Goal: Task Accomplishment & Management: Manage account settings

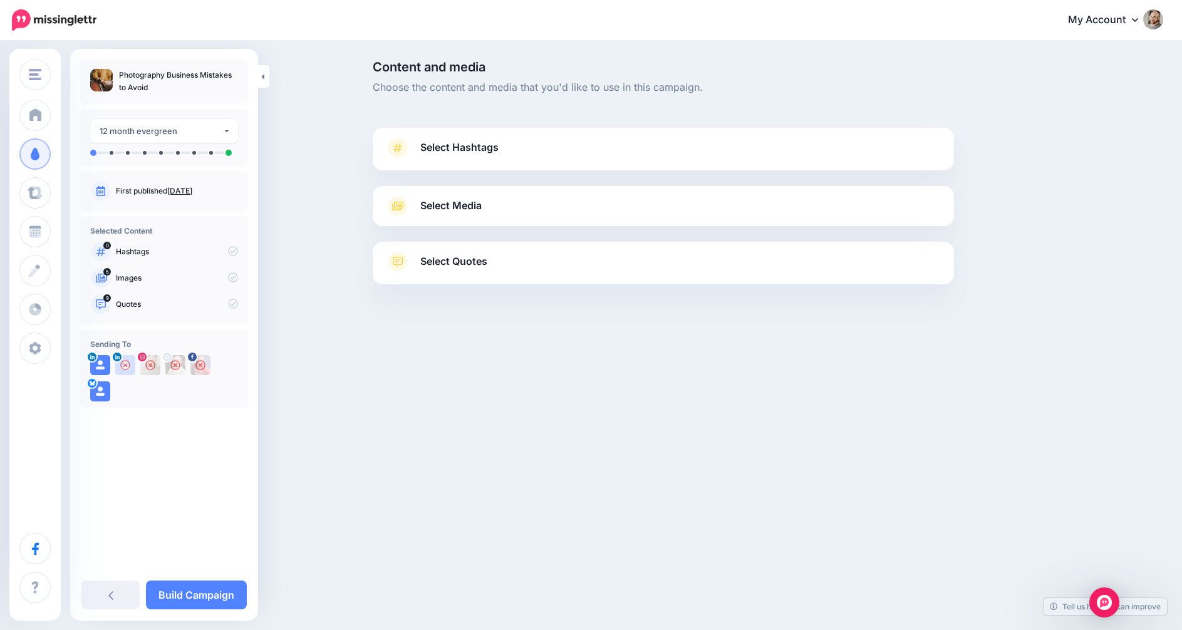
click at [473, 207] on span "Select Media" at bounding box center [450, 205] width 61 height 17
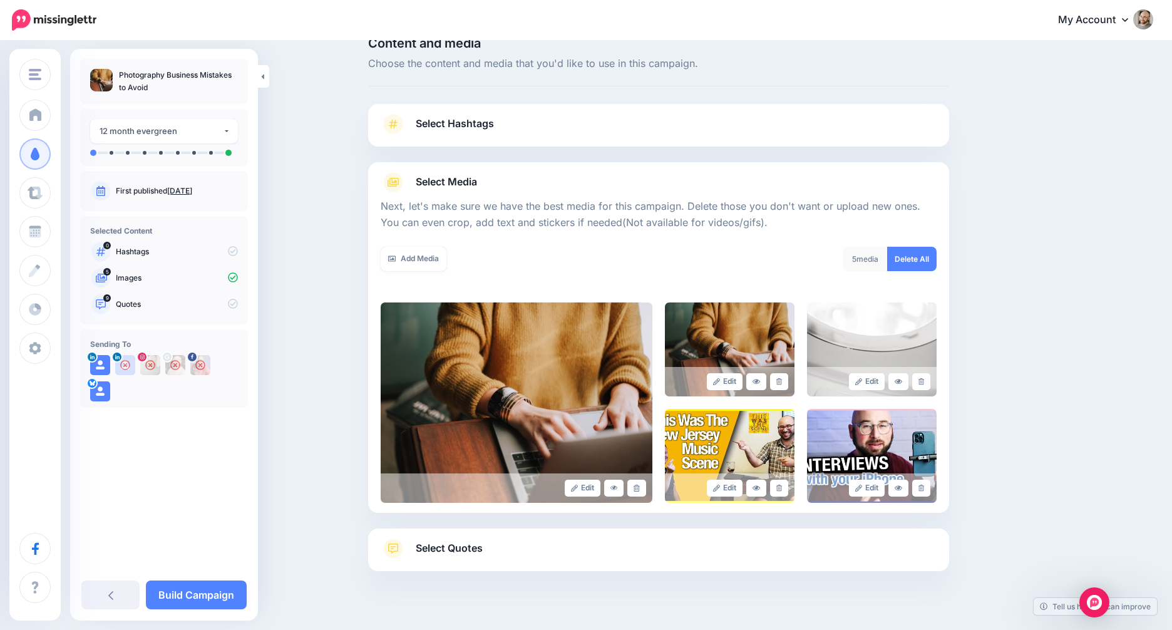
scroll to position [32, 0]
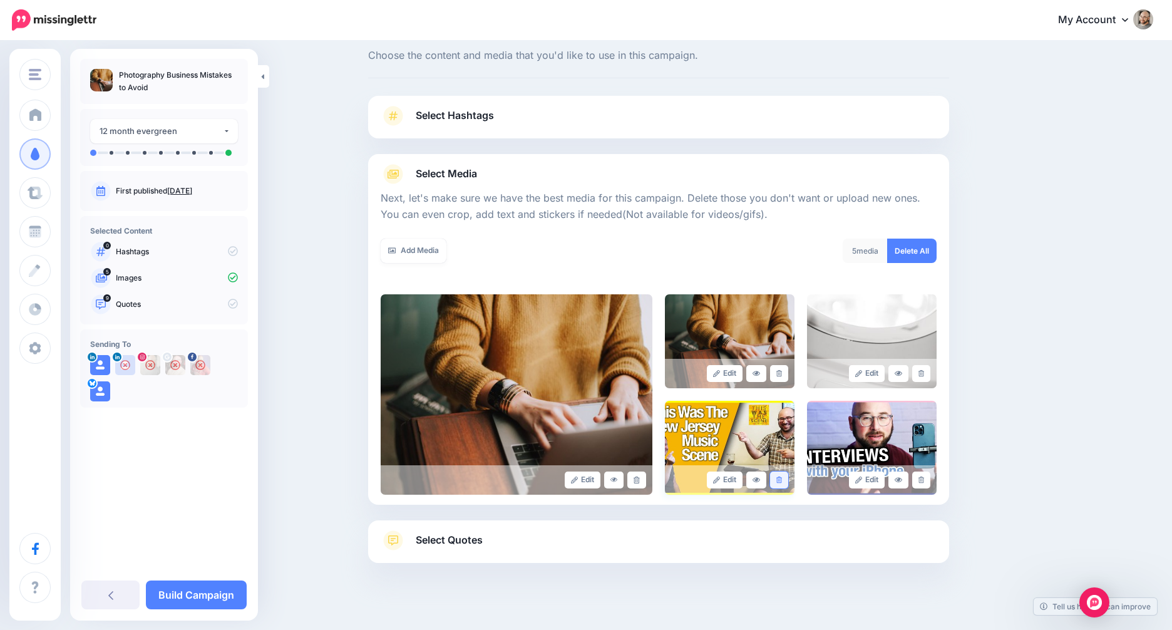
click at [782, 480] on icon at bounding box center [780, 480] width 6 height 7
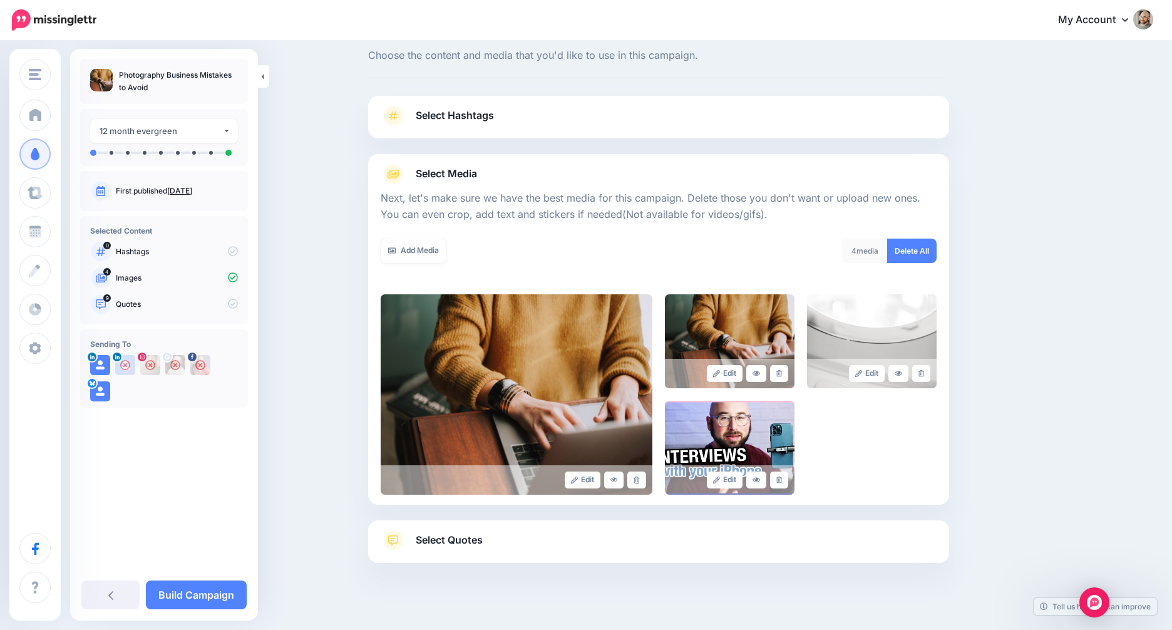
click at [919, 477] on div "Edit Edit Edit" at bounding box center [659, 394] width 556 height 200
click at [898, 371] on link at bounding box center [899, 373] width 20 height 17
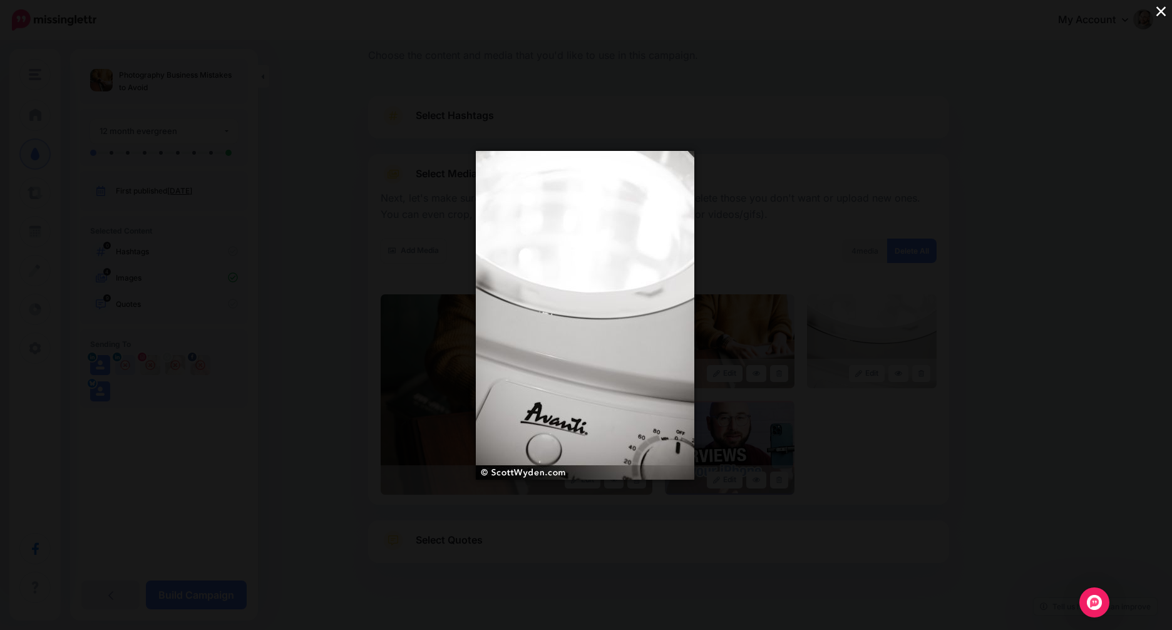
click at [944, 361] on div "×" at bounding box center [586, 315] width 1172 height 630
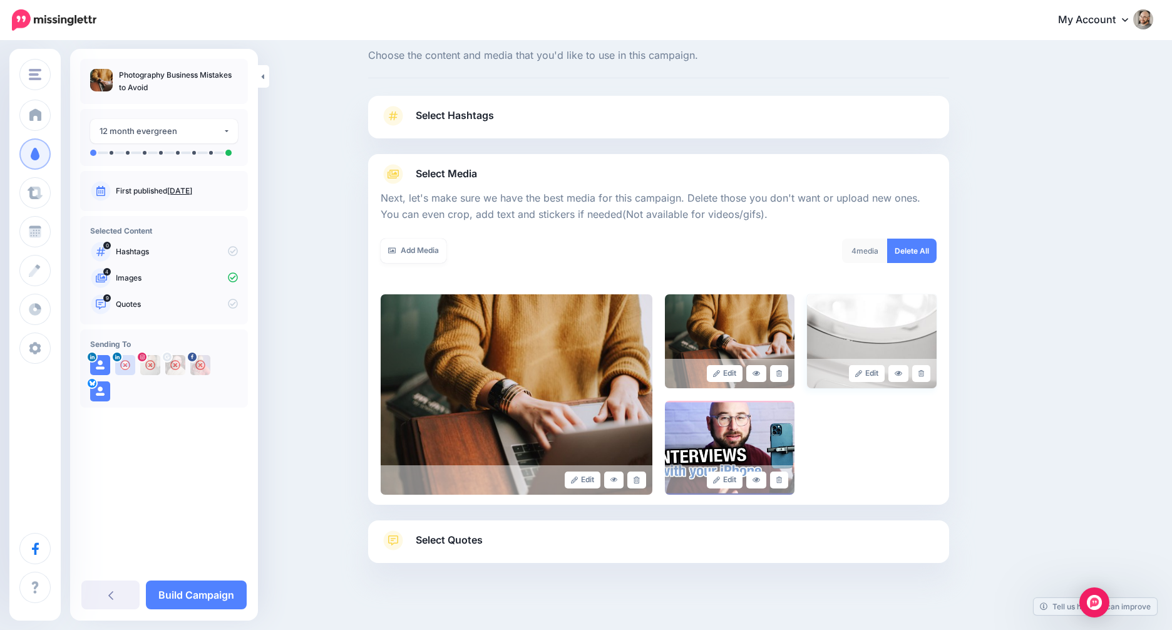
click at [936, 372] on div "Edit" at bounding box center [872, 373] width 130 height 29
click at [924, 373] on icon at bounding box center [922, 373] width 6 height 7
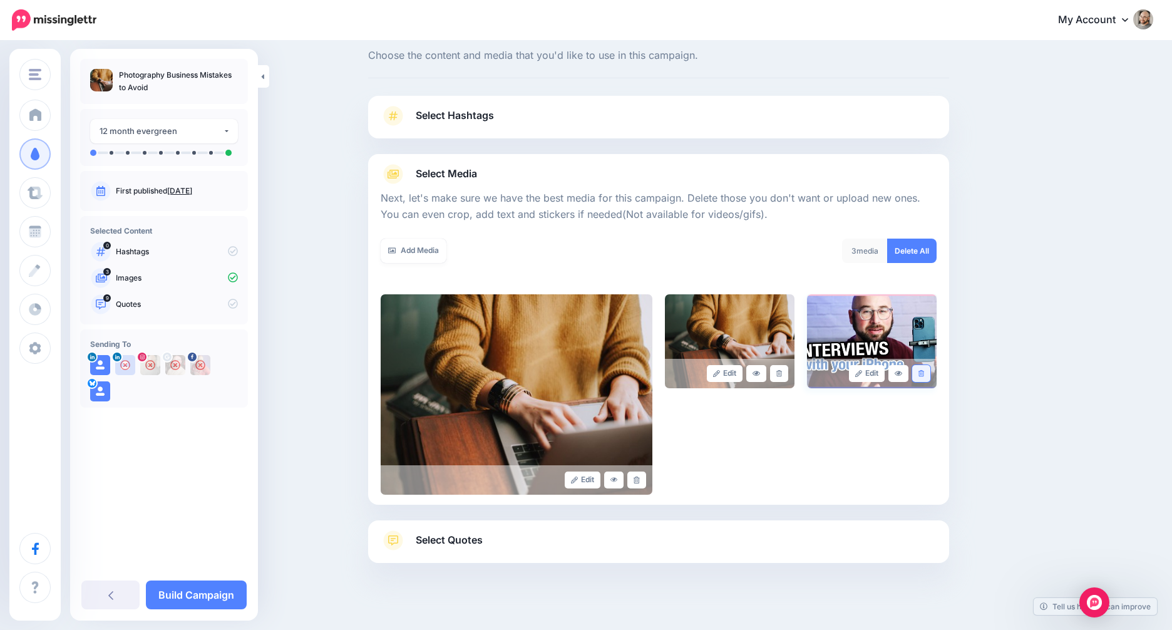
click at [931, 373] on link at bounding box center [921, 373] width 18 height 17
click at [780, 371] on link at bounding box center [779, 373] width 18 height 17
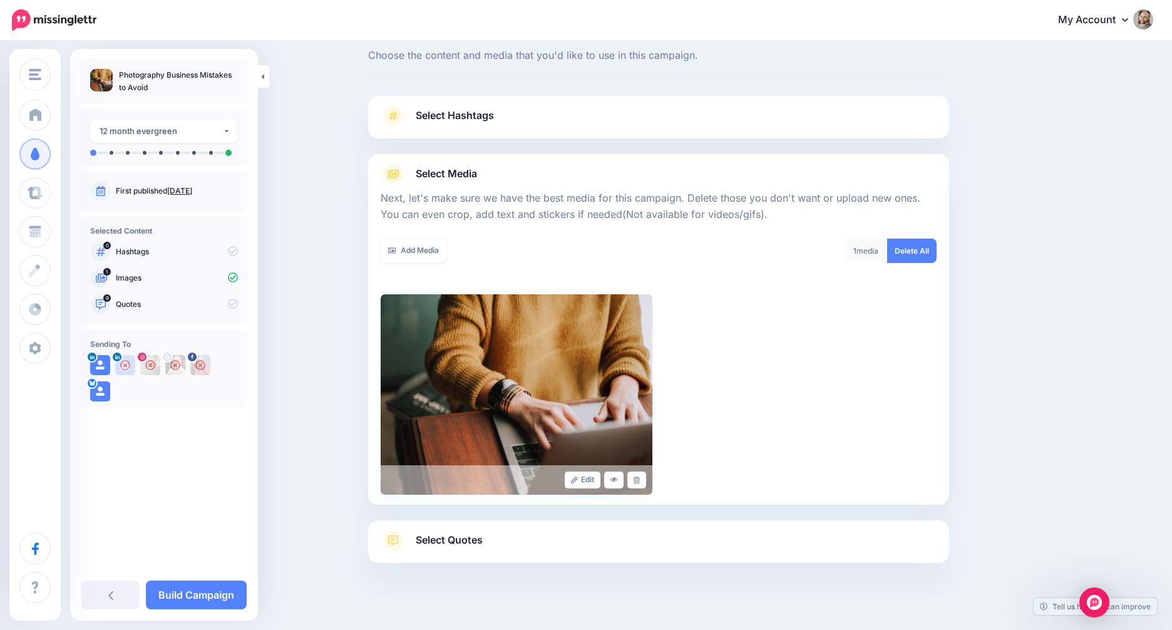
scroll to position [44, 0]
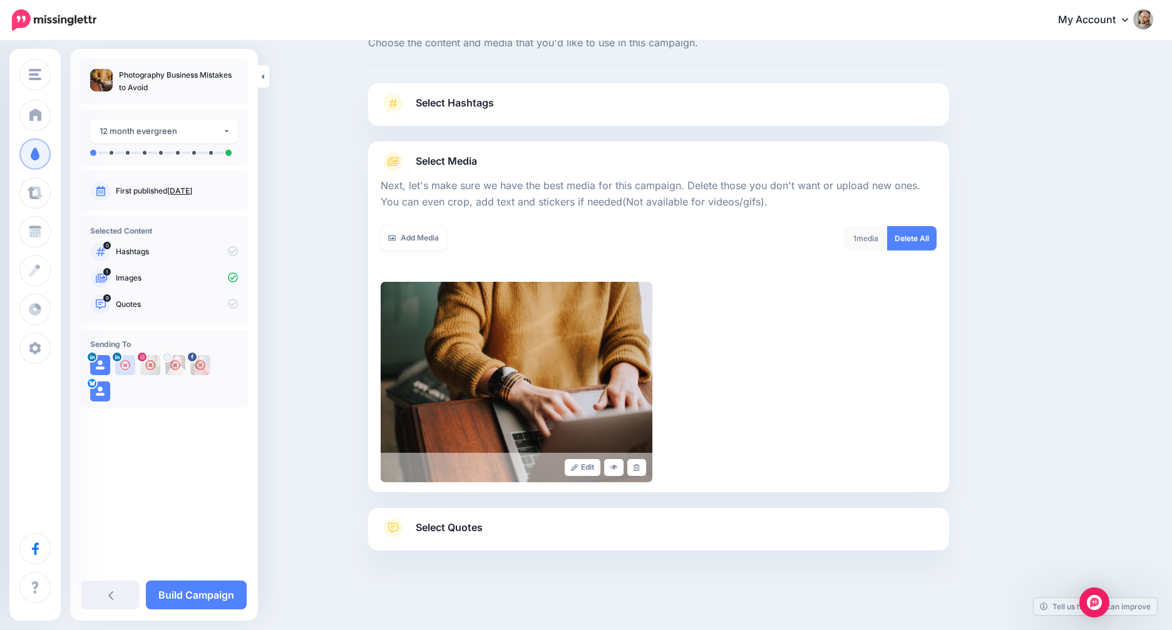
click at [746, 515] on div "Select Quotes Choose your favourite quotes or go with our recommendations. The …" at bounding box center [658, 529] width 581 height 43
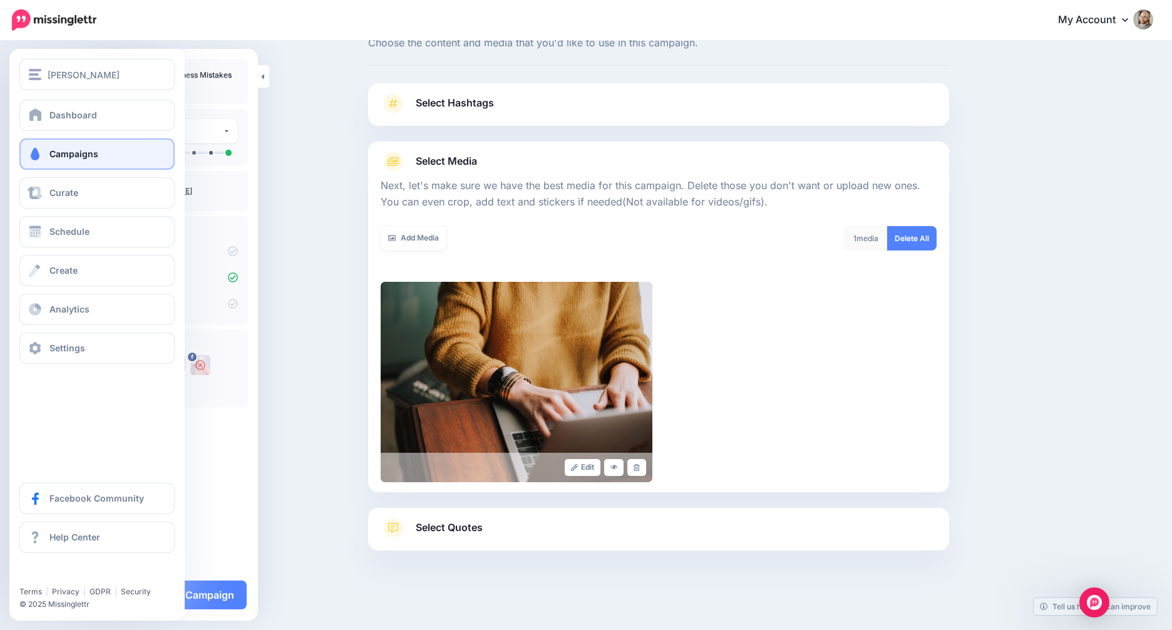
click at [79, 150] on span "Campaigns" at bounding box center [73, 153] width 49 height 11
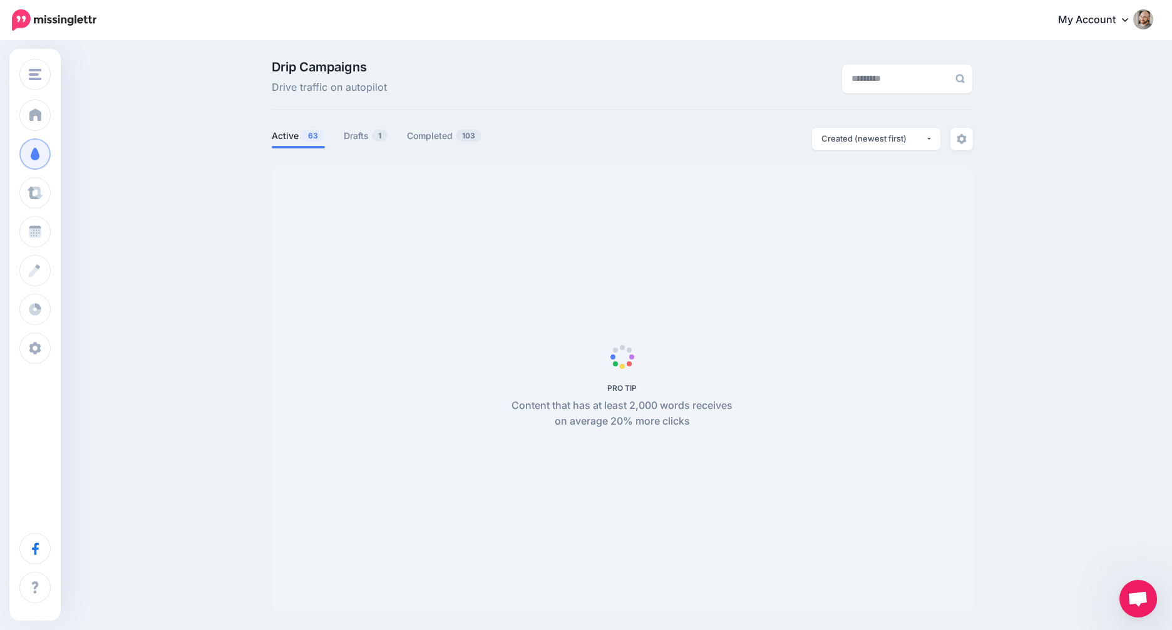
click at [725, 184] on span "PRO TIP Content that has at least 2,000 words receives on average 20% more clic…" at bounding box center [622, 389] width 701 height 446
click at [378, 128] on li "Drafts 1" at bounding box center [366, 138] width 44 height 21
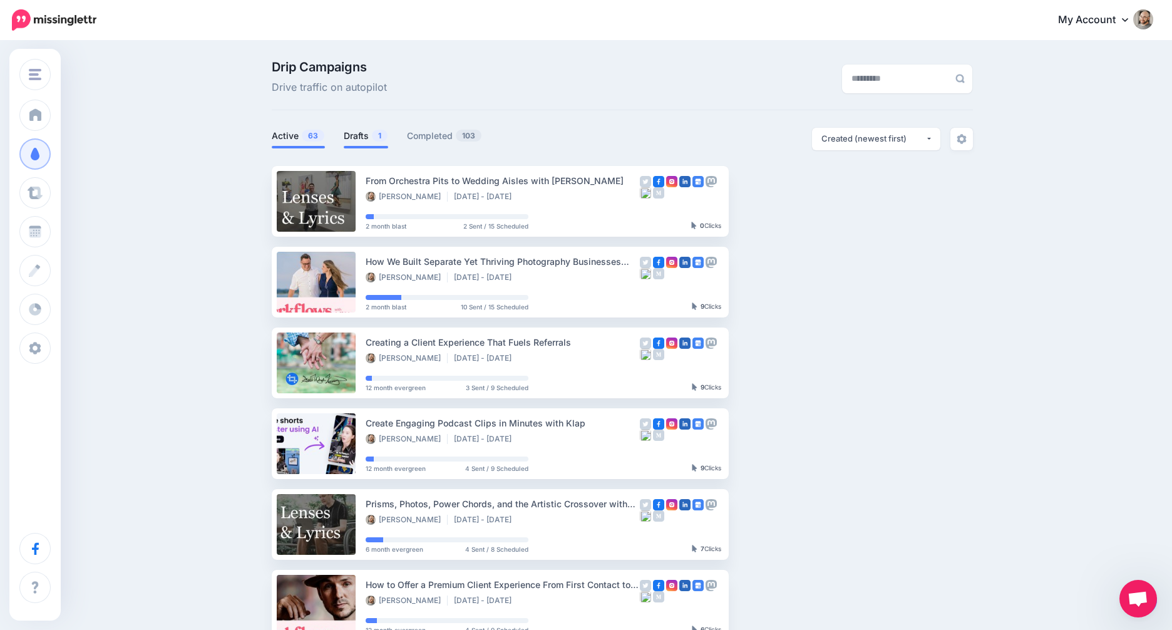
click at [371, 132] on link "Drafts 1" at bounding box center [366, 135] width 44 height 15
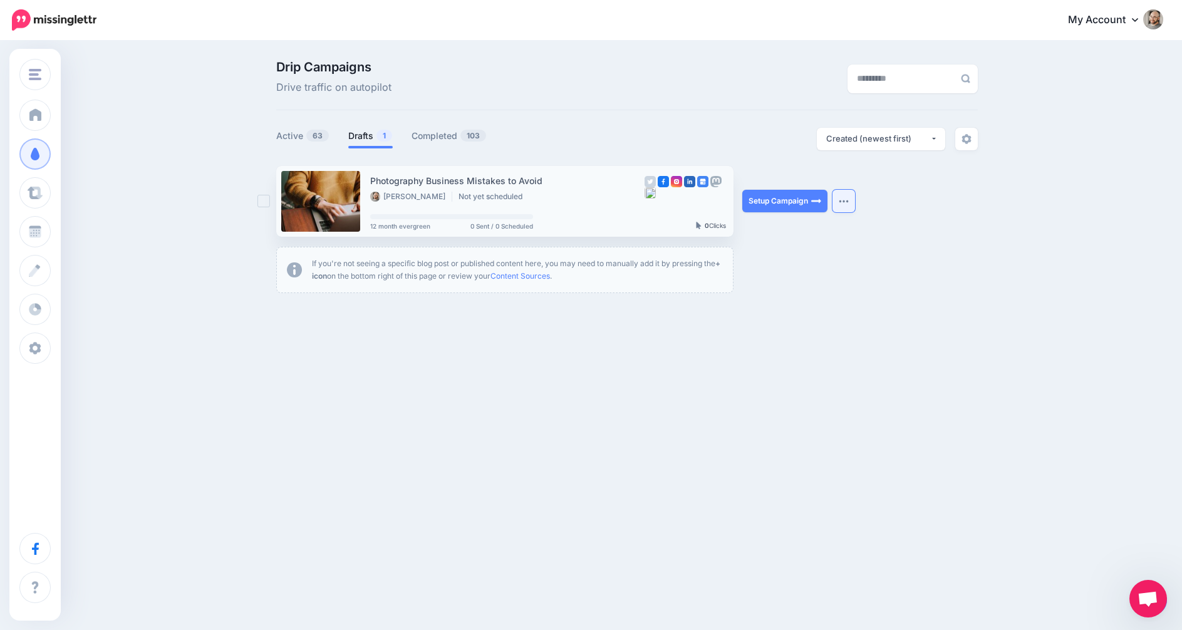
click at [839, 199] on img "button" at bounding box center [844, 201] width 10 height 4
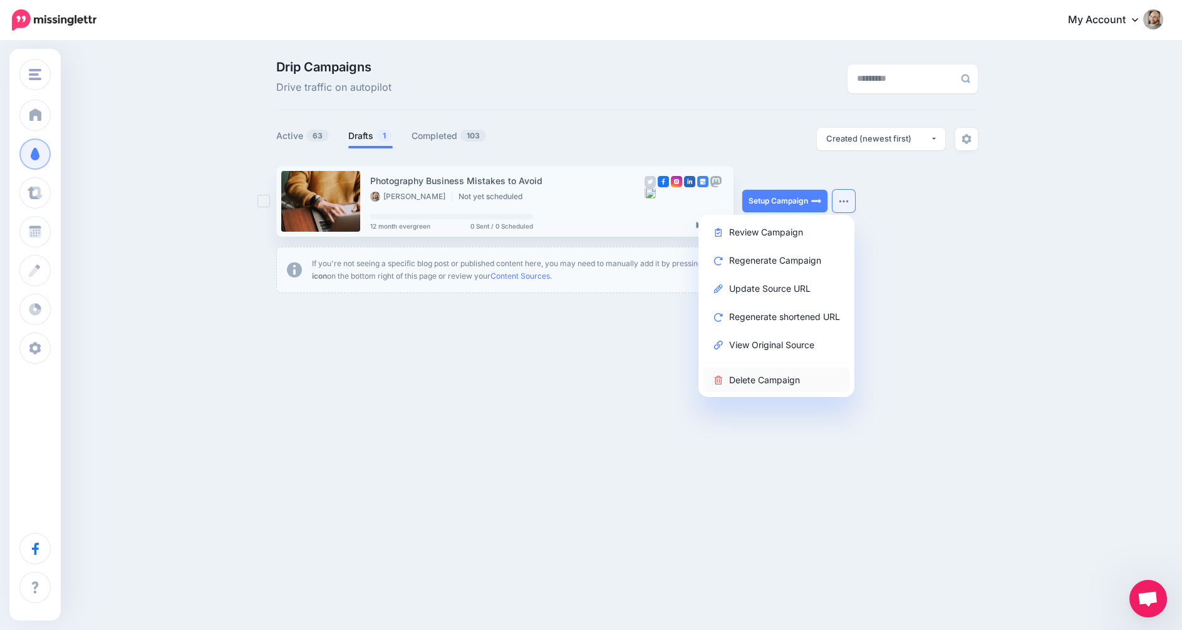
click at [770, 378] on link "Delete Campaign" at bounding box center [776, 380] width 146 height 24
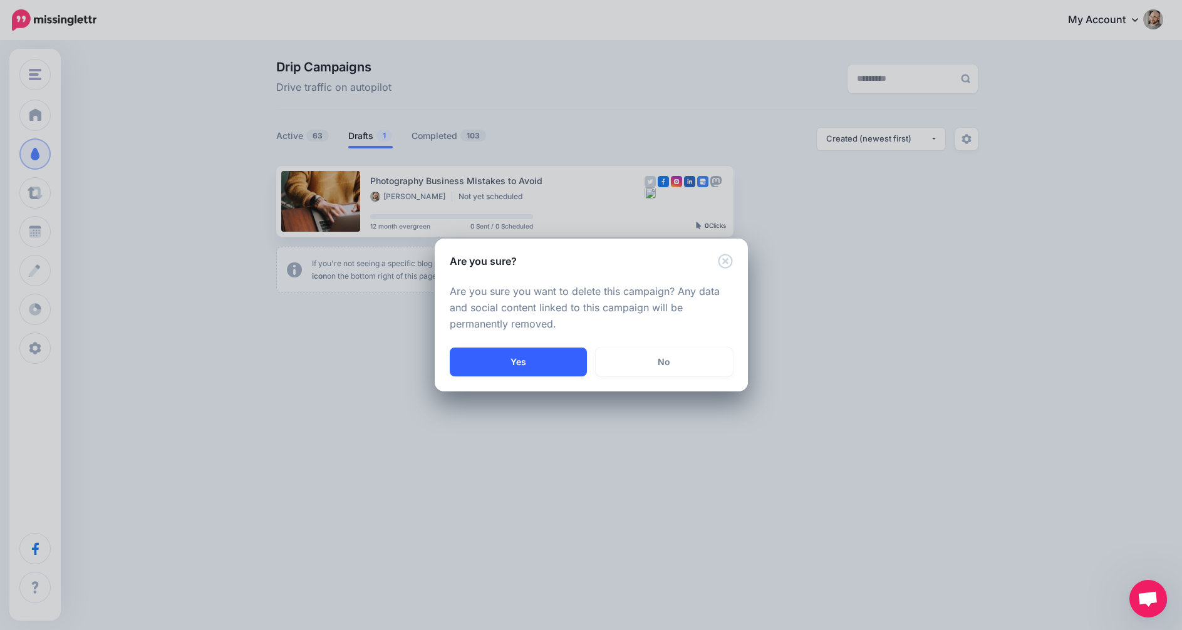
click at [547, 369] on button "Yes" at bounding box center [518, 362] width 137 height 29
